Goal: Communication & Community: Share content

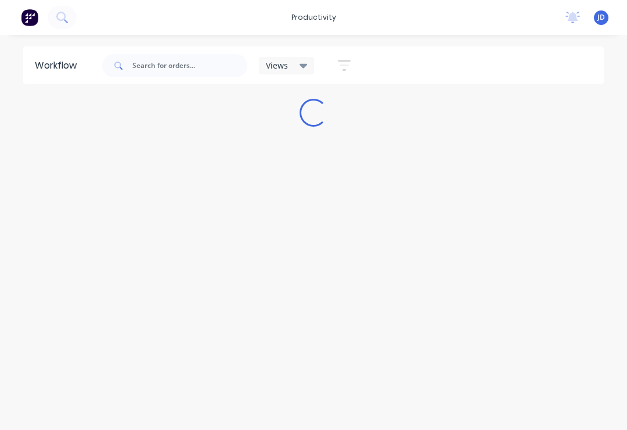
scroll to position [5, 8]
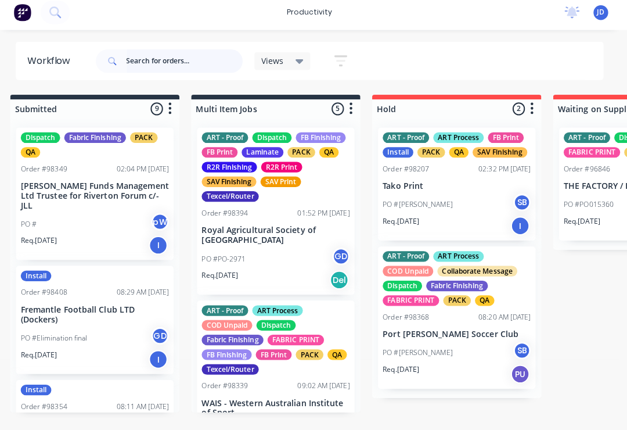
click at [148, 62] on input "text" at bounding box center [189, 65] width 115 height 23
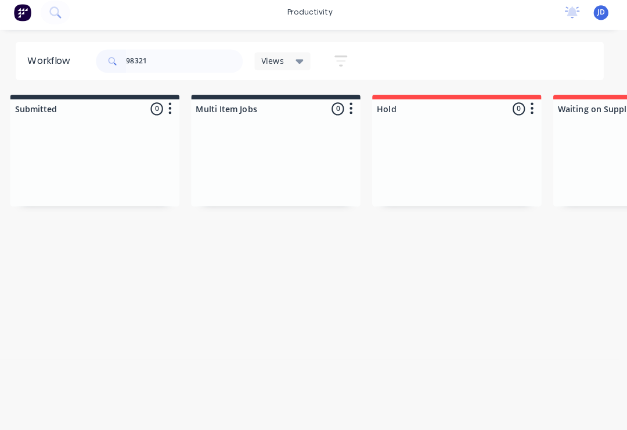
click at [182, 145] on div at bounding box center [100, 165] width 167 height 87
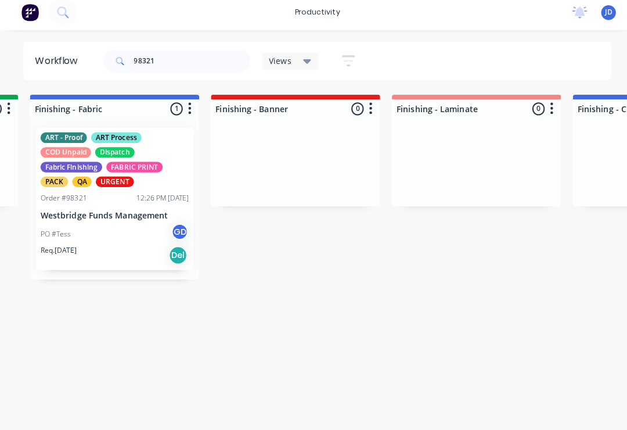
scroll to position [0, 2140]
click at [127, 231] on div "PO #Tess GD" at bounding box center [115, 236] width 146 height 22
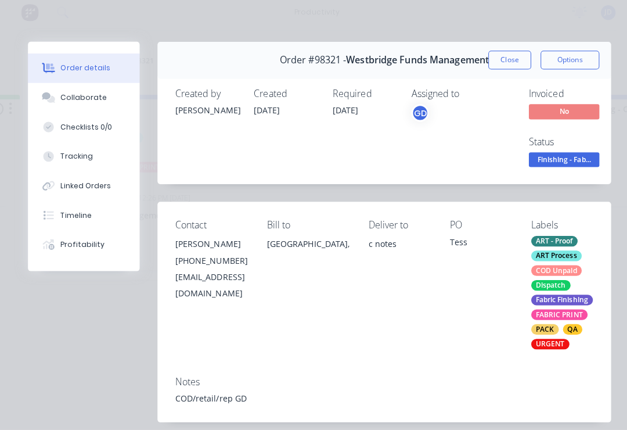
click at [80, 96] on div "Collaborate" at bounding box center [83, 101] width 46 height 10
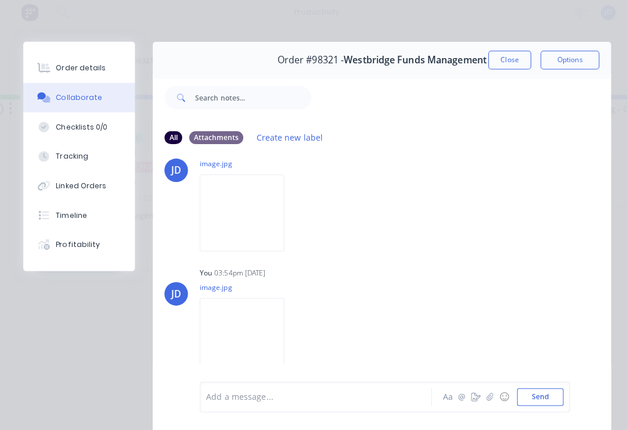
scroll to position [280, 0]
click at [486, 394] on icon "button" at bounding box center [484, 397] width 7 height 8
click at [551, 390] on button "Send" at bounding box center [534, 397] width 46 height 17
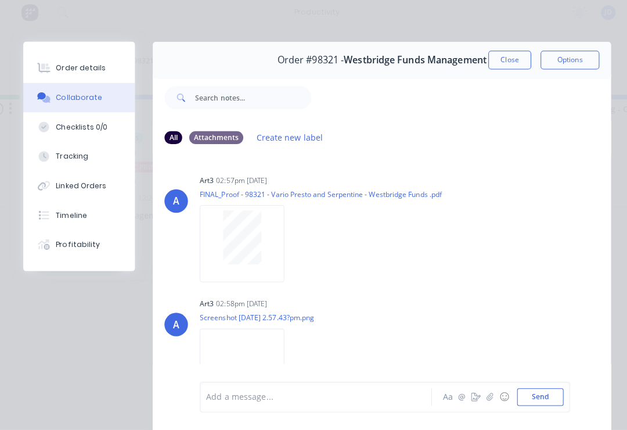
scroll to position [0, 0]
click at [509, 59] on button "Close" at bounding box center [504, 64] width 42 height 19
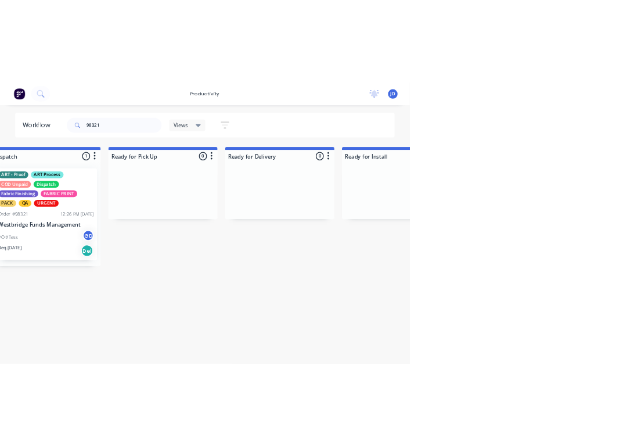
scroll to position [0, 3406]
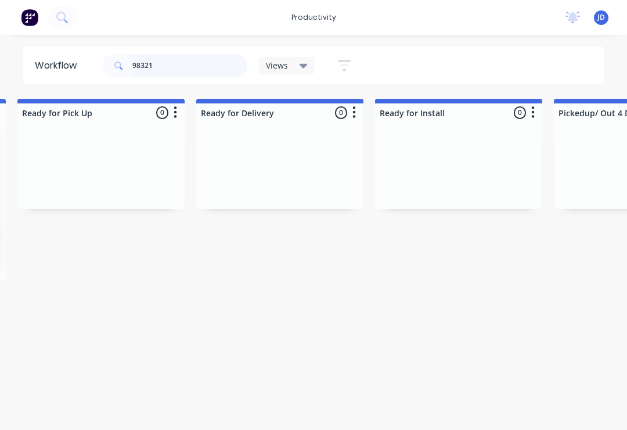
click at [171, 64] on input "98321" at bounding box center [189, 65] width 115 height 23
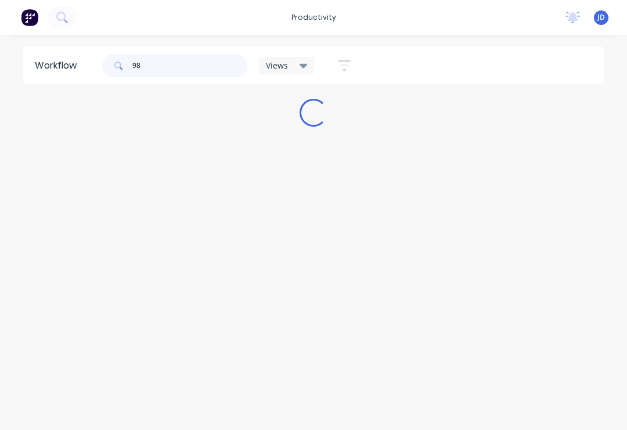
scroll to position [0, 0]
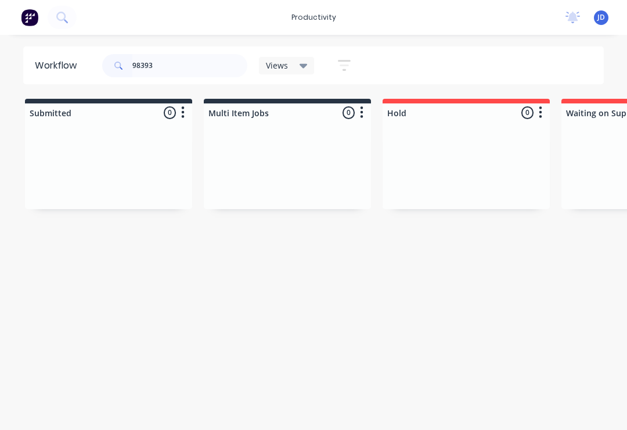
click at [189, 159] on div at bounding box center [108, 165] width 167 height 87
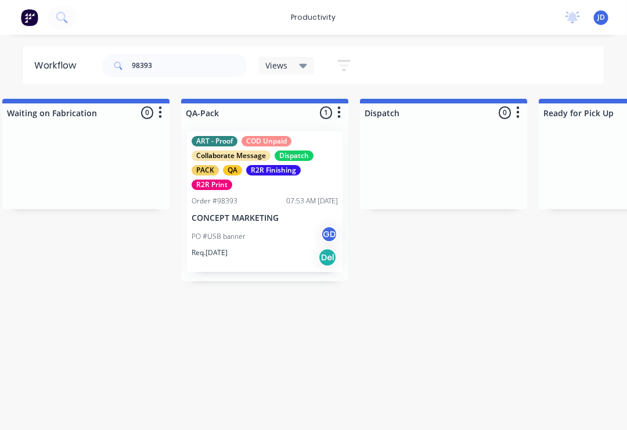
click at [271, 222] on p "CONCEPT MARKETING" at bounding box center [265, 218] width 146 height 10
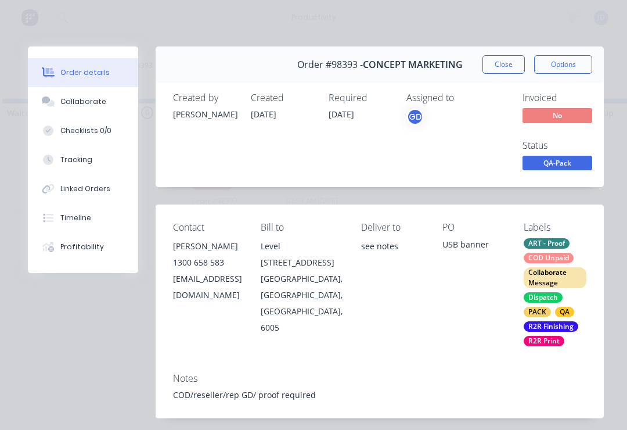
click at [93, 104] on div "Collaborate" at bounding box center [83, 101] width 46 height 10
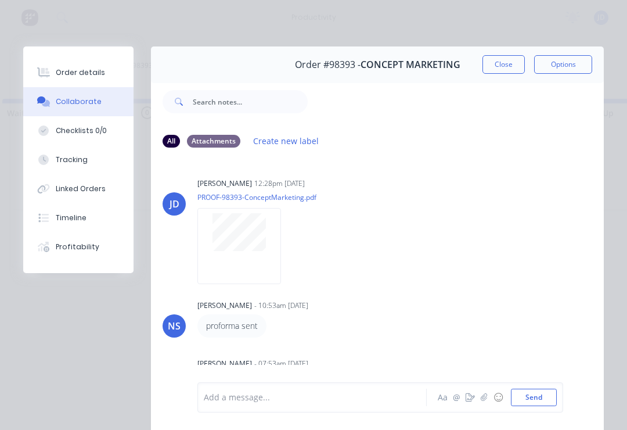
click at [486, 391] on button "button" at bounding box center [484, 397] width 14 height 14
click at [544, 400] on button "Send" at bounding box center [534, 397] width 46 height 17
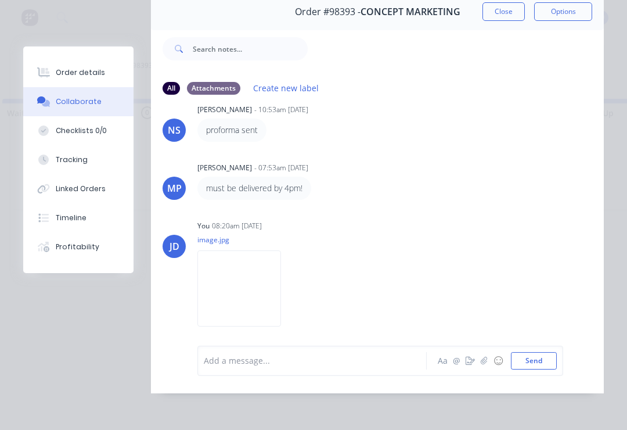
scroll to position [70, 0]
click at [487, 363] on icon "button" at bounding box center [484, 361] width 7 height 8
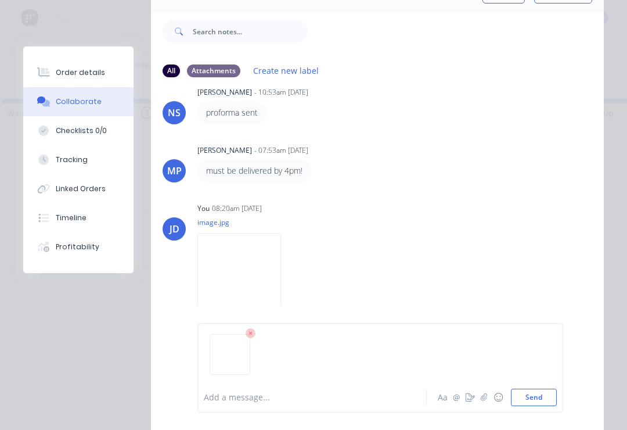
click at [555, 390] on button "Send" at bounding box center [534, 397] width 46 height 17
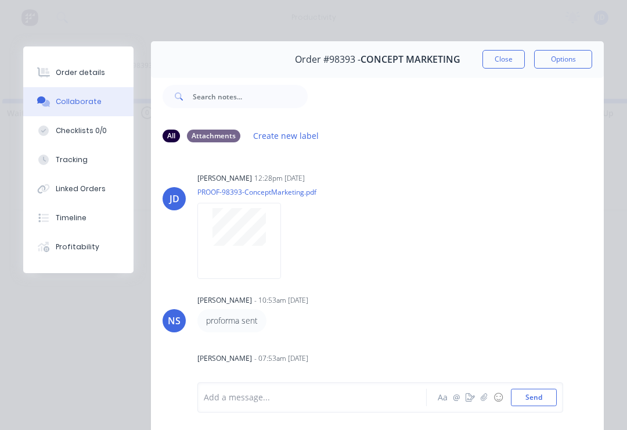
scroll to position [4, 0]
click at [510, 59] on button "Close" at bounding box center [504, 60] width 42 height 19
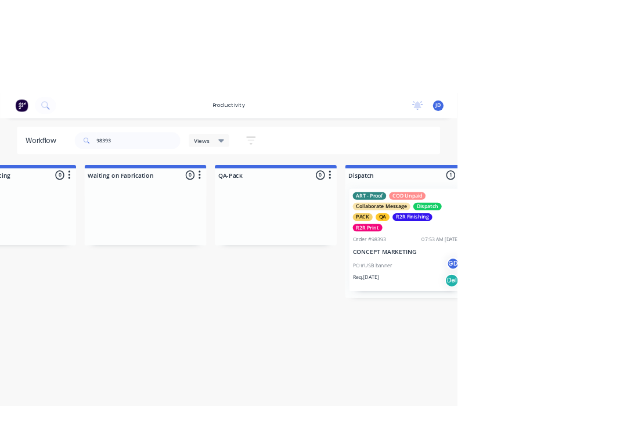
scroll to position [0, 2885]
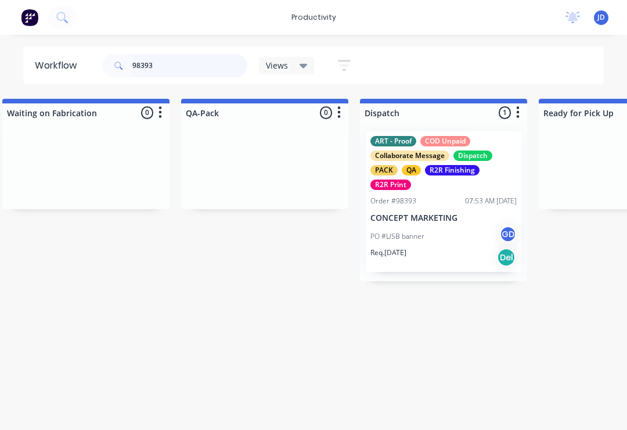
click at [171, 67] on input "98393" at bounding box center [189, 65] width 115 height 23
type input "983"
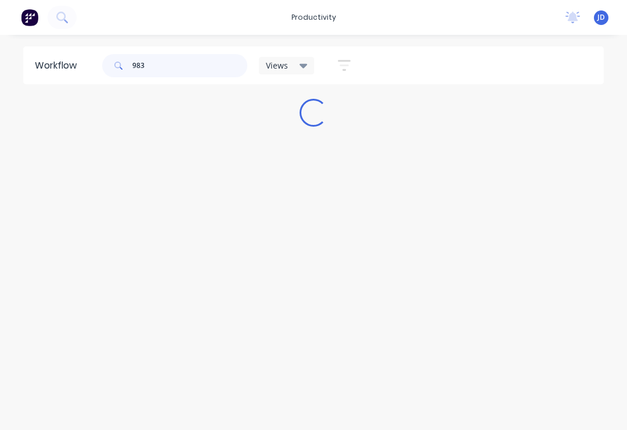
scroll to position [0, 0]
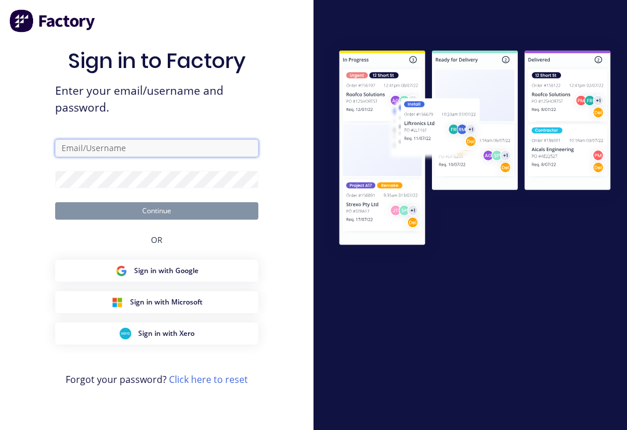
click at [166, 157] on input "text" at bounding box center [156, 147] width 203 height 17
type input "[EMAIL_ADDRESS][DOMAIN_NAME]"
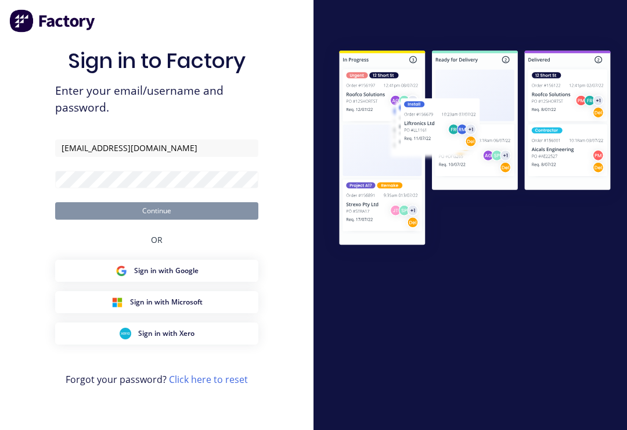
click at [157, 219] on button "Continue" at bounding box center [156, 210] width 203 height 17
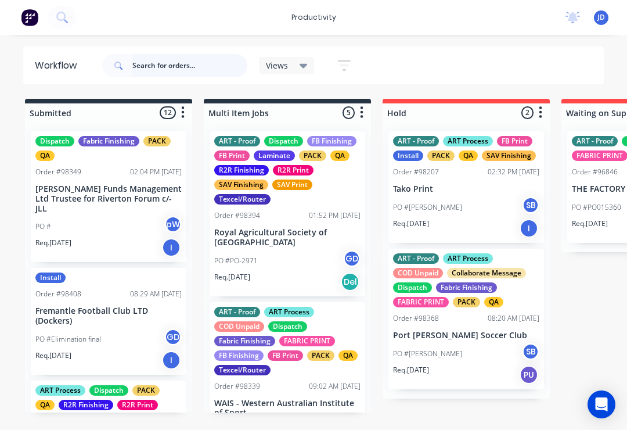
click at [162, 69] on input "text" at bounding box center [189, 65] width 115 height 23
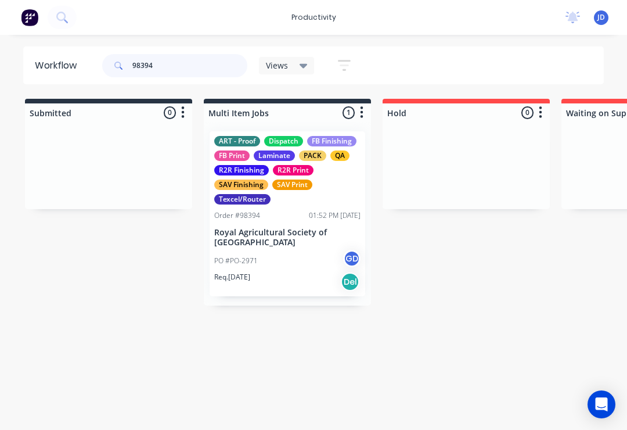
type input "98394"
click at [297, 211] on div "Order #98394 01:52 PM [DATE]" at bounding box center [287, 215] width 146 height 10
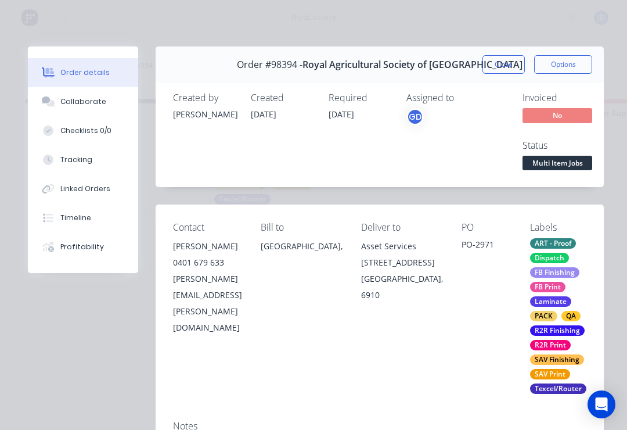
click at [91, 99] on div "Collaborate" at bounding box center [83, 101] width 46 height 10
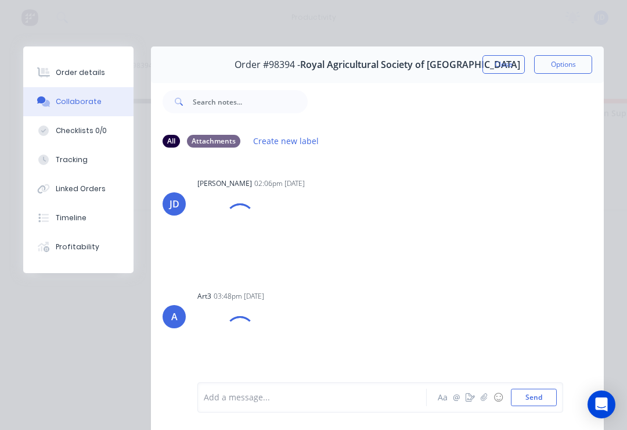
click at [488, 400] on icon "button" at bounding box center [484, 397] width 7 height 8
click at [551, 390] on button "Send" at bounding box center [534, 397] width 46 height 17
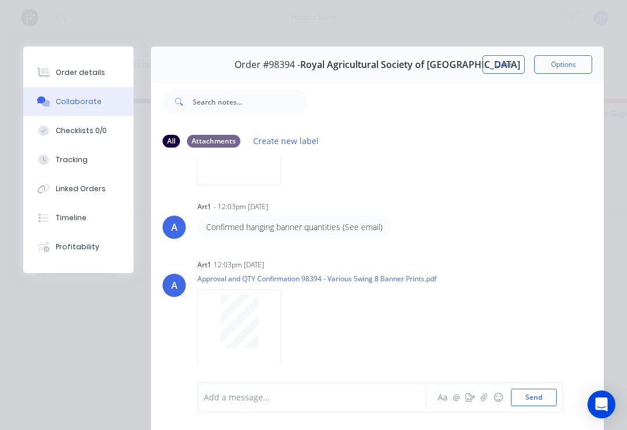
click at [252, 177] on img at bounding box center [239, 147] width 84 height 76
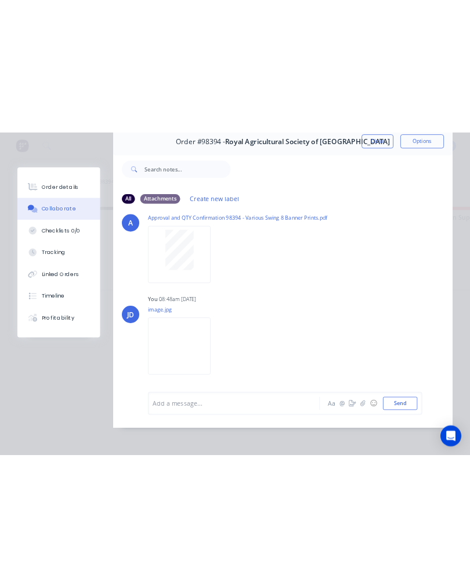
scroll to position [70, 0]
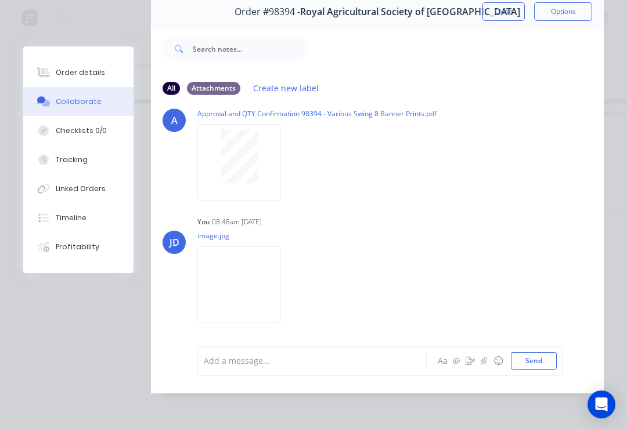
click at [485, 364] on icon "button" at bounding box center [484, 361] width 7 height 8
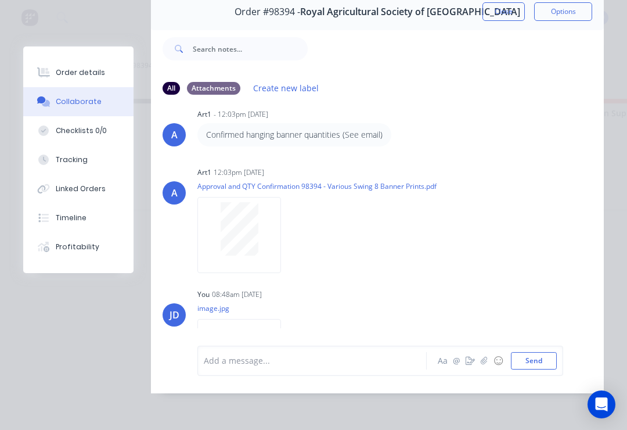
scroll to position [0, 0]
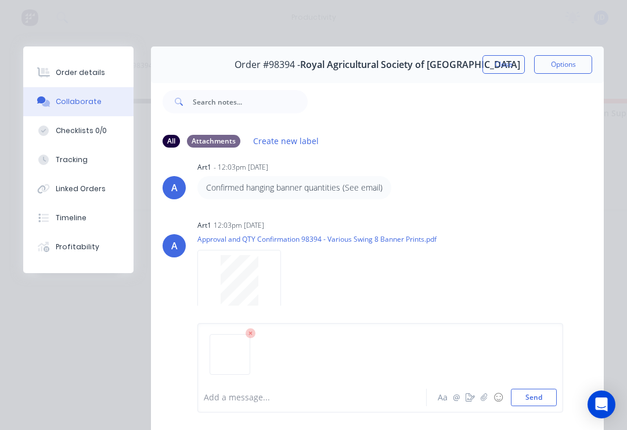
click at [538, 398] on button "Send" at bounding box center [534, 397] width 46 height 17
